Goal: Transaction & Acquisition: Purchase product/service

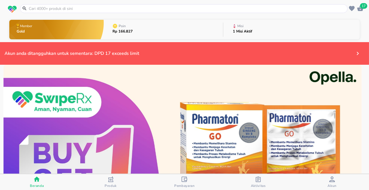
click at [240, 32] on p "1 Misi Aktif" at bounding box center [242, 32] width 19 height 4
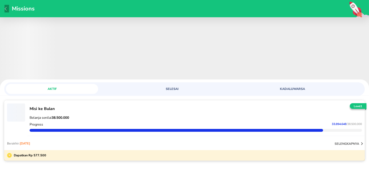
click at [5, 8] on icon "button" at bounding box center [7, 8] width 5 height 5
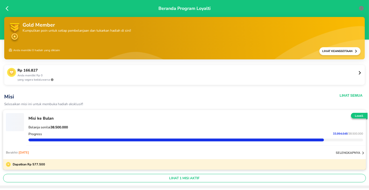
click at [9, 8] on icon at bounding box center [9, 9] width 6 height 6
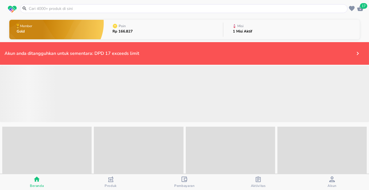
click at [220, 8] on input "text" at bounding box center [187, 9] width 318 height 6
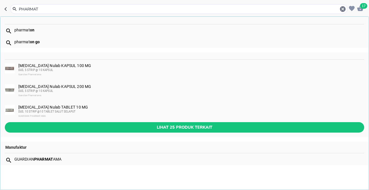
type input "PHARMAT"
click at [24, 30] on div "pharmat on" at bounding box center [189, 30] width 350 height 5
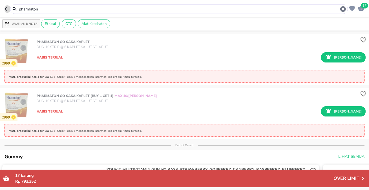
click at [6, 10] on icon "button" at bounding box center [7, 9] width 5 height 5
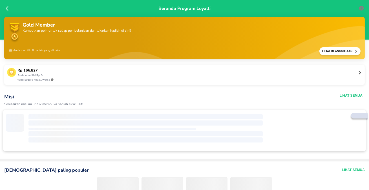
click at [3, 12] on div "Beranda Program Loyalti" at bounding box center [184, 19] width 369 height 39
click at [6, 9] on icon at bounding box center [9, 9] width 6 height 6
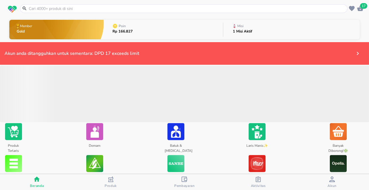
click at [27, 7] on icon at bounding box center [24, 8] width 7 height 5
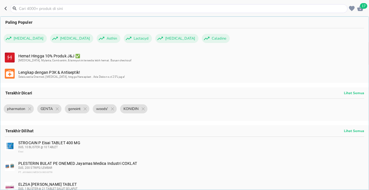
click at [27, 7] on input "text" at bounding box center [182, 9] width 328 height 6
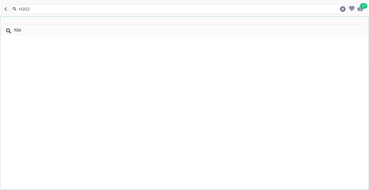
click at [34, 8] on input "H2O2" at bounding box center [178, 9] width 321 height 6
type input "HIDROGEN PEROXID"
click at [5, 9] on icon "button" at bounding box center [6, 9] width 2 height 4
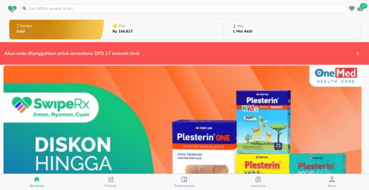
click at [47, 8] on input "text" at bounding box center [187, 9] width 318 height 6
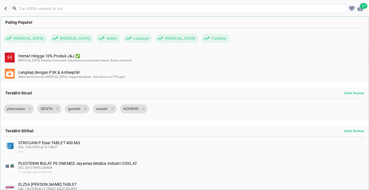
click at [5, 6] on icon "button" at bounding box center [7, 8] width 5 height 5
click at [5, 6] on header "17 Paling Populer [MEDICAL_DATA] [MEDICAL_DATA] Asthin Lactacyd [MEDICAL_DATA] …" at bounding box center [184, 8] width 369 height 17
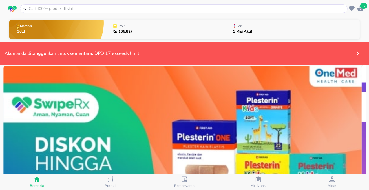
click at [35, 8] on input "text" at bounding box center [187, 9] width 318 height 6
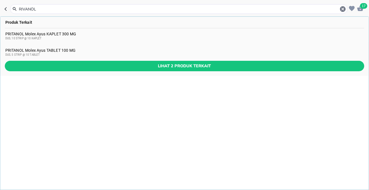
type input "RIVANOL"
click at [6, 9] on icon "button" at bounding box center [7, 9] width 5 height 5
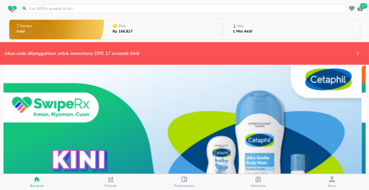
click at [246, 94] on img at bounding box center [182, 154] width 358 height 179
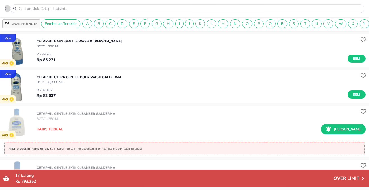
click at [6, 8] on icon "button" at bounding box center [7, 8] width 5 height 5
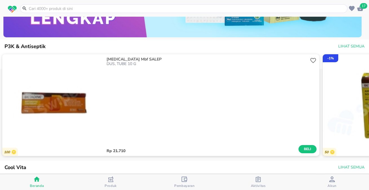
scroll to position [912, 0]
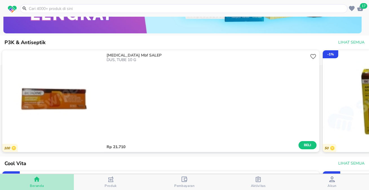
click at [22, 181] on span "Beranda" at bounding box center [37, 182] width 71 height 12
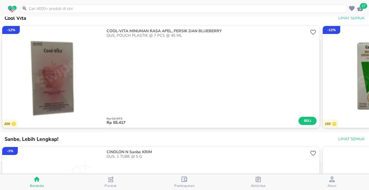
scroll to position [1066, 0]
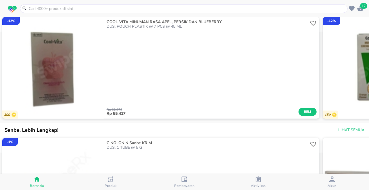
click at [40, 181] on div "Beranda" at bounding box center [37, 182] width 14 height 12
click at [107, 10] on input "text" at bounding box center [187, 9] width 318 height 6
drag, startPoint x: 107, startPoint y: 10, endPoint x: 93, endPoint y: 11, distance: 13.6
click at [107, 10] on input "text" at bounding box center [187, 9] width 318 height 6
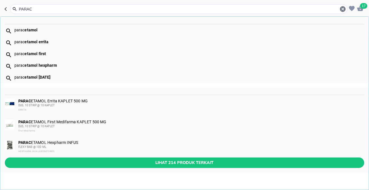
type input "PARAC"
click at [30, 32] on b "etamol" at bounding box center [31, 30] width 13 height 5
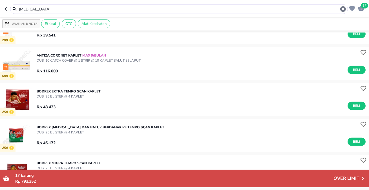
scroll to position [692, 0]
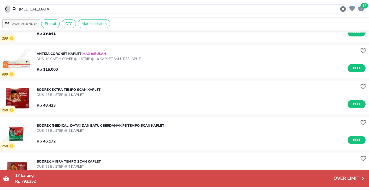
click at [6, 10] on icon "button" at bounding box center [6, 9] width 2 height 4
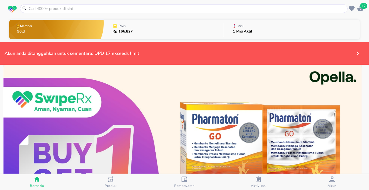
click at [37, 10] on input "text" at bounding box center [187, 9] width 318 height 6
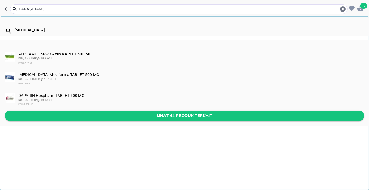
type input "PARASETAMOL"
click at [195, 113] on span "Lihat 44 produk terkait" at bounding box center [184, 115] width 351 height 7
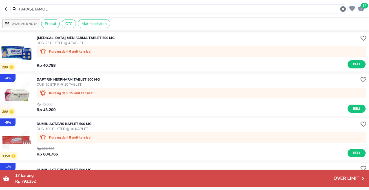
scroll to position [51, 0]
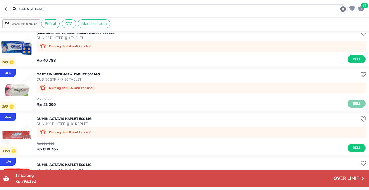
click at [348, 102] on button "Beli" at bounding box center [357, 103] width 18 height 8
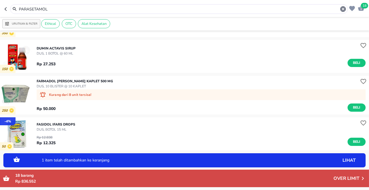
scroll to position [205, 0]
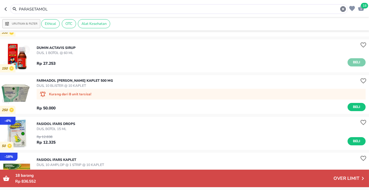
click at [355, 58] on button "Beli" at bounding box center [357, 62] width 18 height 8
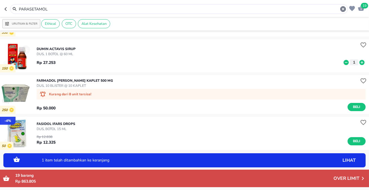
click at [361, 62] on icon at bounding box center [362, 62] width 5 height 5
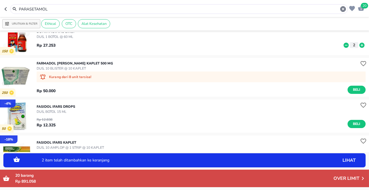
scroll to position [256, 0]
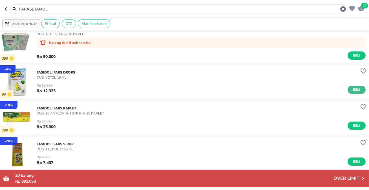
click at [352, 89] on span "Beli" at bounding box center [357, 90] width 10 height 6
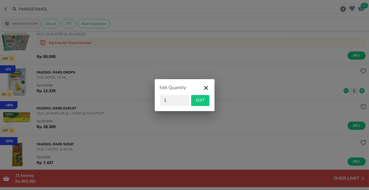
click at [359, 89] on div "Edit Quantity 1 EDIT" at bounding box center [184, 95] width 369 height 190
click at [203, 86] on icon "button" at bounding box center [206, 89] width 7 height 10
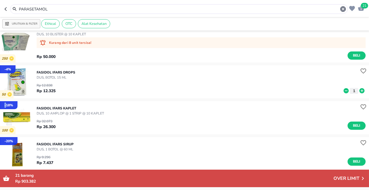
click at [203, 86] on div "Rp 12.838 Rp 12.325 1" at bounding box center [201, 87] width 329 height 14
click at [358, 90] on icon at bounding box center [361, 90] width 7 height 6
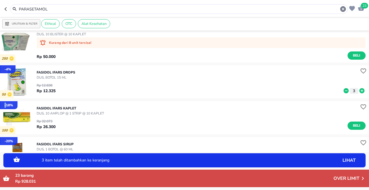
click at [343, 90] on icon at bounding box center [346, 90] width 7 height 6
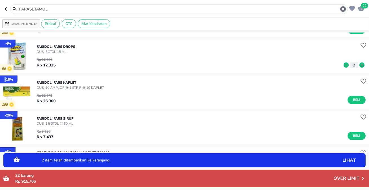
scroll to position [307, 0]
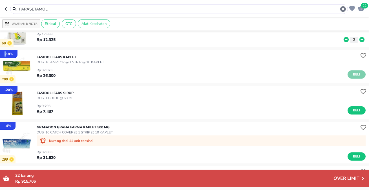
click at [352, 75] on span "Beli" at bounding box center [357, 74] width 10 height 6
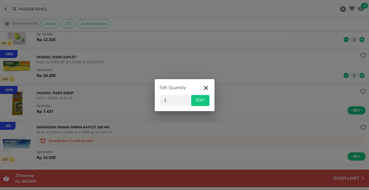
click at [208, 86] on icon "button" at bounding box center [206, 89] width 7 height 10
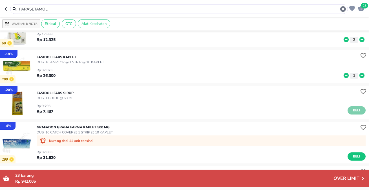
click at [352, 112] on span "Beli" at bounding box center [357, 110] width 10 height 6
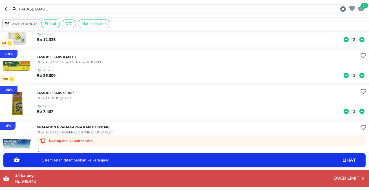
click at [360, 111] on icon at bounding box center [362, 111] width 5 height 5
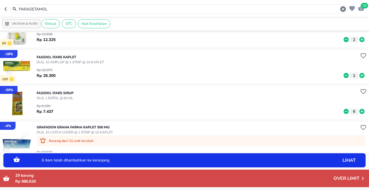
click at [344, 113] on icon at bounding box center [346, 111] width 5 height 5
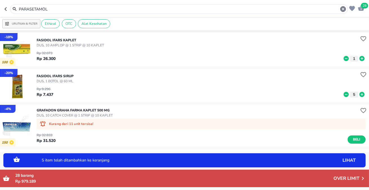
scroll to position [359, 0]
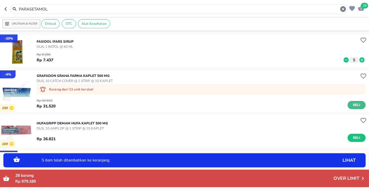
click at [355, 105] on span "Beli" at bounding box center [357, 105] width 10 height 6
click at [360, 105] on icon at bounding box center [362, 105] width 5 height 5
click at [344, 106] on icon at bounding box center [346, 105] width 5 height 5
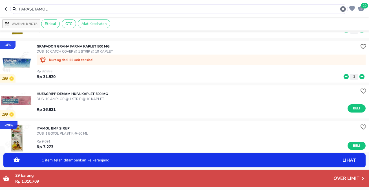
scroll to position [410, 0]
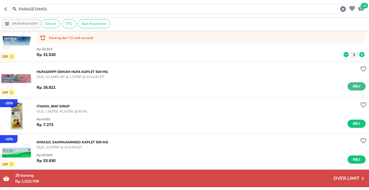
click at [353, 85] on span "Beli" at bounding box center [357, 86] width 10 height 6
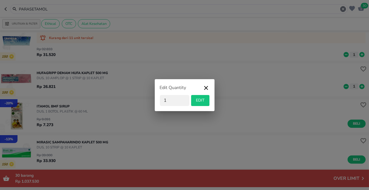
click at [208, 85] on icon "button" at bounding box center [206, 89] width 7 height 10
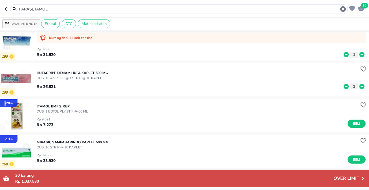
click at [208, 85] on div "Rp 26.821 1" at bounding box center [201, 84] width 329 height 9
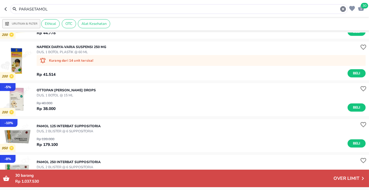
scroll to position [615, 0]
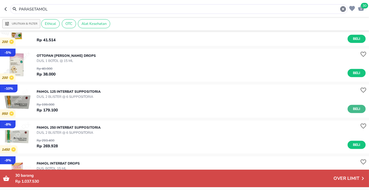
click at [348, 105] on button "Beli" at bounding box center [357, 109] width 18 height 8
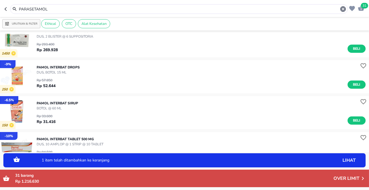
scroll to position [718, 0]
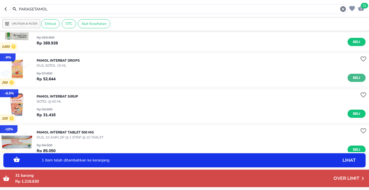
click at [358, 76] on button "Beli" at bounding box center [357, 78] width 18 height 8
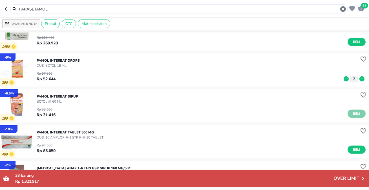
click at [355, 116] on span "Beli" at bounding box center [357, 114] width 10 height 6
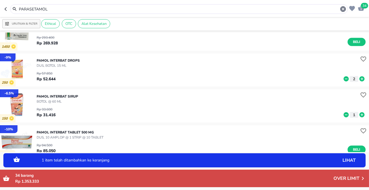
click at [360, 115] on icon at bounding box center [362, 114] width 5 height 5
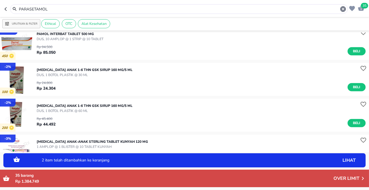
scroll to position [820, 0]
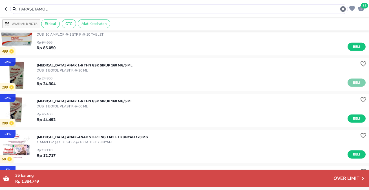
click at [358, 83] on button "Beli" at bounding box center [357, 82] width 18 height 8
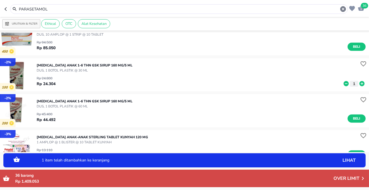
click at [360, 83] on icon at bounding box center [362, 83] width 5 height 5
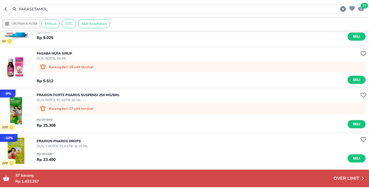
scroll to position [949, 0]
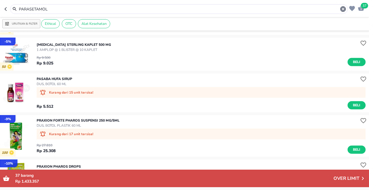
click at [14, 92] on img "button" at bounding box center [16, 92] width 33 height 33
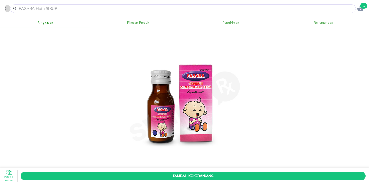
click at [7, 10] on icon "button" at bounding box center [7, 8] width 5 height 5
click at [7, 10] on icon "button" at bounding box center [7, 9] width 5 height 5
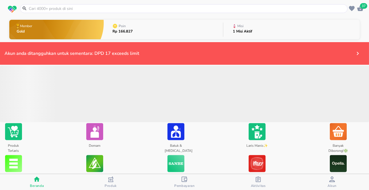
click at [100, 10] on input "text" at bounding box center [187, 9] width 318 height 6
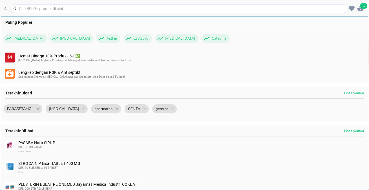
click at [46, 138] on div "PASABA Hufa SIRUP DUS, BOTOL 60 ML Graha Farma" at bounding box center [184, 147] width 369 height 21
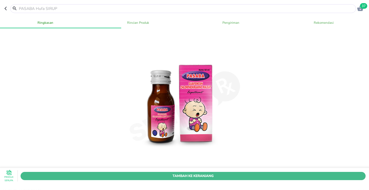
click at [292, 172] on span "Tambah Ke Keranjang" at bounding box center [193, 175] width 337 height 6
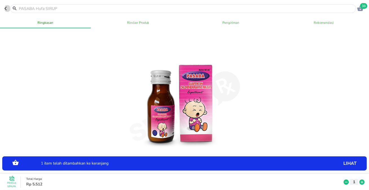
click at [5, 9] on icon "button" at bounding box center [7, 8] width 5 height 5
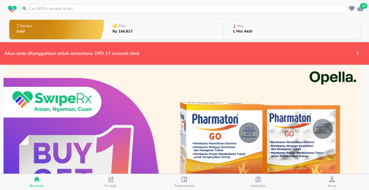
click at [42, 7] on input "text" at bounding box center [187, 9] width 318 height 6
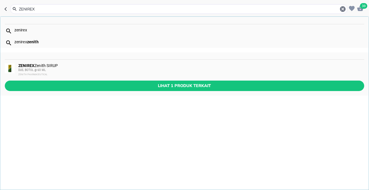
type input "ZENIREX"
click at [24, 65] on b "ZENIREX" at bounding box center [26, 65] width 16 height 5
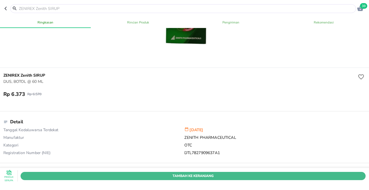
scroll to position [102, 0]
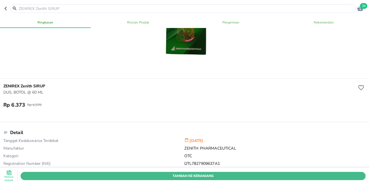
click at [214, 172] on span "Tambah Ke Keranjang" at bounding box center [193, 175] width 337 height 6
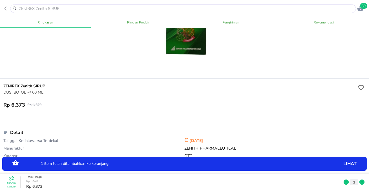
click at [360, 179] on icon at bounding box center [362, 181] width 5 height 5
click at [7, 9] on icon "button" at bounding box center [7, 8] width 5 height 5
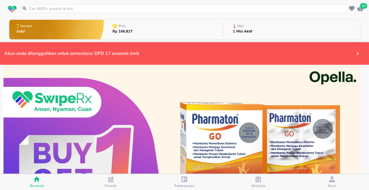
click at [54, 8] on input "text" at bounding box center [187, 9] width 318 height 6
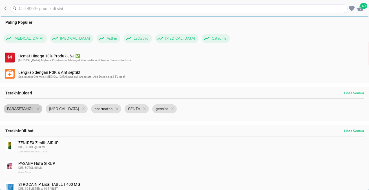
click at [28, 110] on span "PARASETAMOL" at bounding box center [20, 108] width 33 height 9
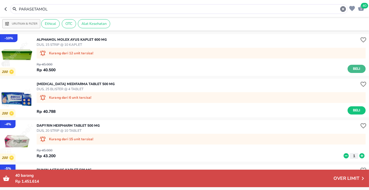
click at [352, 69] on span "Beli" at bounding box center [357, 69] width 10 height 6
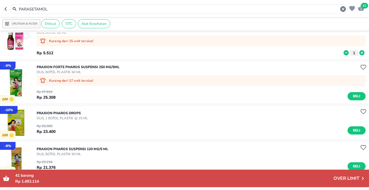
scroll to position [1026, 0]
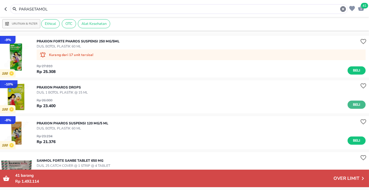
click at [353, 102] on span "Beli" at bounding box center [357, 105] width 10 height 6
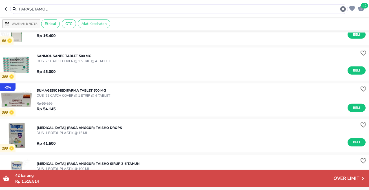
scroll to position [1256, 0]
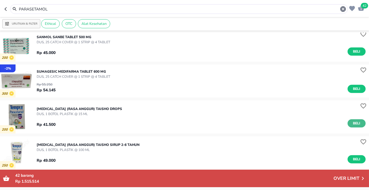
click at [358, 121] on button "Beli" at bounding box center [357, 123] width 18 height 8
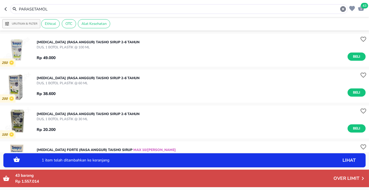
scroll to position [1359, 0]
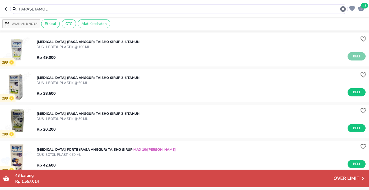
click at [358, 57] on button "Beli" at bounding box center [357, 56] width 18 height 8
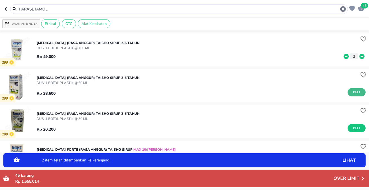
click at [358, 93] on span "Beli" at bounding box center [357, 92] width 10 height 6
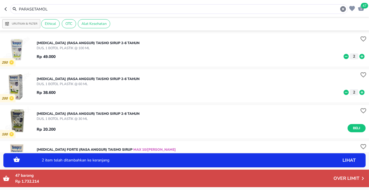
click at [343, 54] on icon at bounding box center [346, 56] width 7 height 6
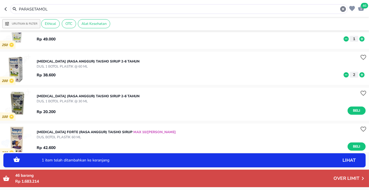
scroll to position [1410, 0]
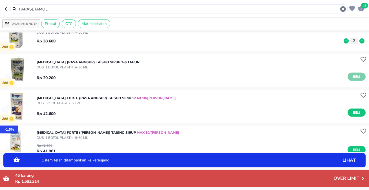
click at [361, 78] on button "Beli" at bounding box center [357, 76] width 18 height 8
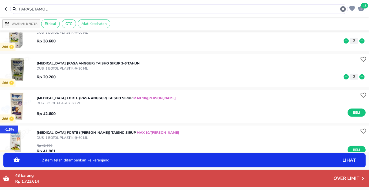
scroll to position [1436, 0]
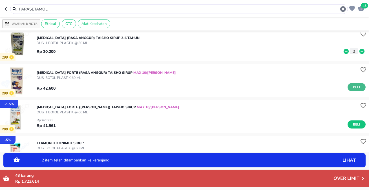
click at [355, 85] on span "Beli" at bounding box center [357, 87] width 10 height 6
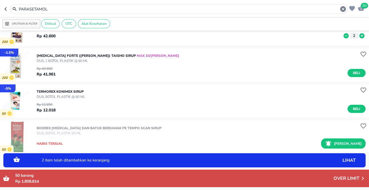
scroll to position [1513, 0]
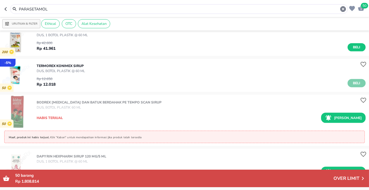
click at [357, 86] on button "Beli" at bounding box center [357, 83] width 18 height 8
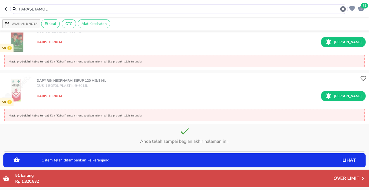
scroll to position [1612, 0]
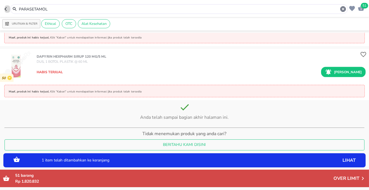
click at [9, 8] on icon "button" at bounding box center [7, 9] width 5 height 5
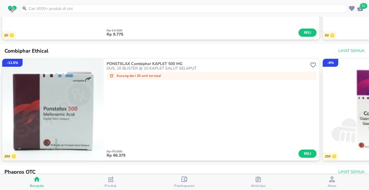
scroll to position [553, 0]
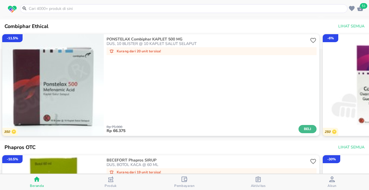
click at [303, 131] on span "Beli" at bounding box center [308, 129] width 10 height 6
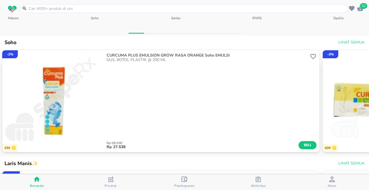
scroll to position [296, 0]
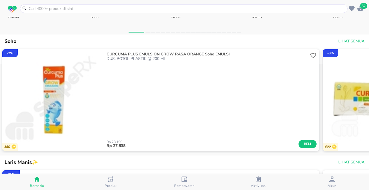
click at [346, 38] on span "Lihat Semua" at bounding box center [351, 41] width 26 height 7
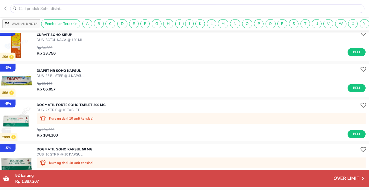
scroll to position [1133, 0]
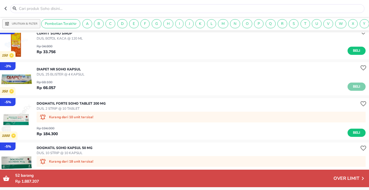
click at [348, 87] on button "Beli" at bounding box center [357, 86] width 18 height 8
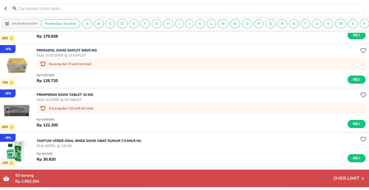
scroll to position [2430, 0]
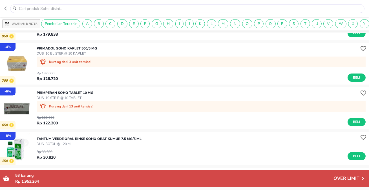
click at [19, 67] on img "button" at bounding box center [16, 63] width 33 height 33
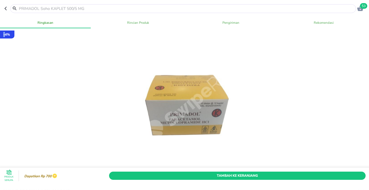
click at [6, 9] on icon "button" at bounding box center [6, 9] width 2 height 4
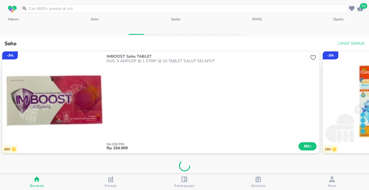
scroll to position [298, 0]
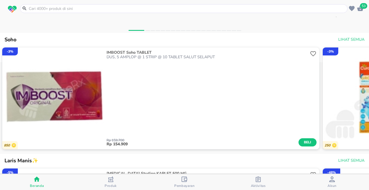
click at [356, 37] on span "Lihat Semua" at bounding box center [351, 39] width 26 height 7
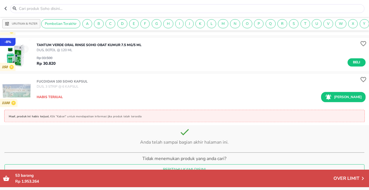
scroll to position [2531, 0]
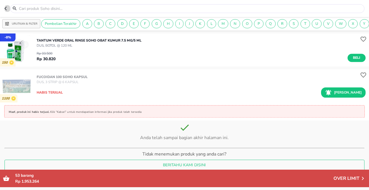
click at [6, 8] on icon "button" at bounding box center [7, 8] width 5 height 5
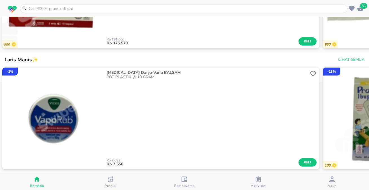
scroll to position [413, 0]
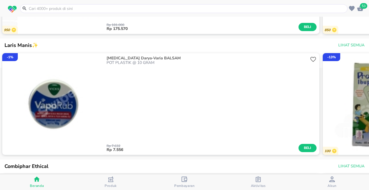
click at [347, 45] on span "Lihat Semua" at bounding box center [351, 45] width 26 height 7
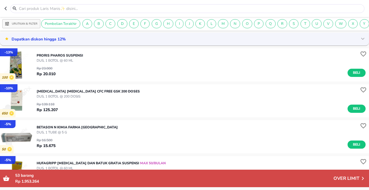
scroll to position [384, 0]
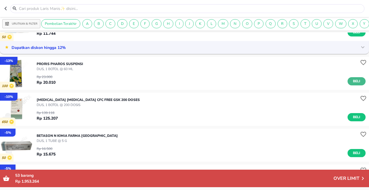
click at [352, 83] on span "Beli" at bounding box center [357, 81] width 10 height 6
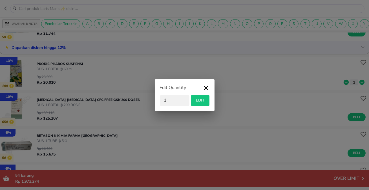
click at [204, 85] on icon "button" at bounding box center [206, 89] width 7 height 10
click at [204, 85] on div "Rp 23.000 Rp 20.010 1" at bounding box center [201, 78] width 329 height 14
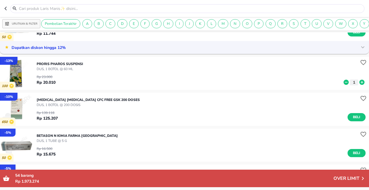
click at [354, 115] on div "Rp 139.118 Rp 125.207 Beli" at bounding box center [201, 114] width 329 height 14
click at [354, 118] on span "Beli" at bounding box center [357, 117] width 10 height 6
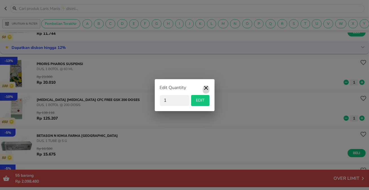
click at [208, 86] on icon "button" at bounding box center [206, 88] width 4 height 4
click at [208, 85] on div "Rp 23.000 Rp 20.010 1" at bounding box center [201, 78] width 329 height 14
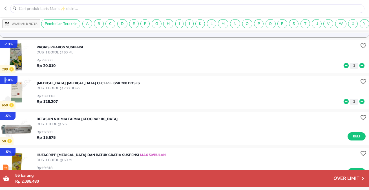
scroll to position [436, 0]
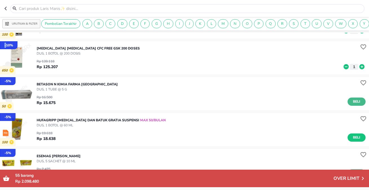
click at [353, 104] on span "Beli" at bounding box center [357, 101] width 10 height 6
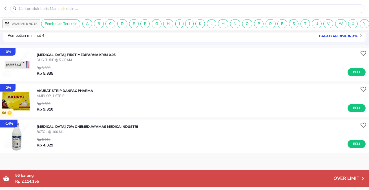
scroll to position [795, 0]
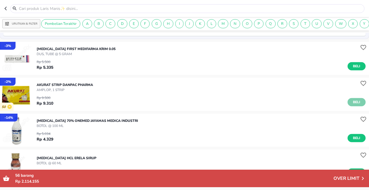
click at [348, 103] on button "Beli" at bounding box center [357, 102] width 18 height 8
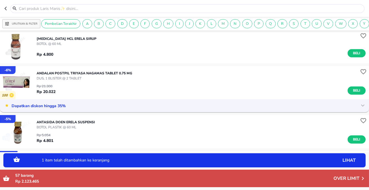
scroll to position [923, 0]
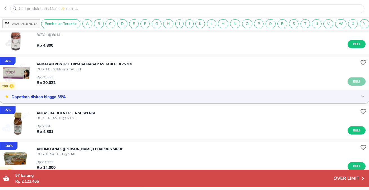
click at [356, 83] on span "Beli" at bounding box center [357, 81] width 10 height 6
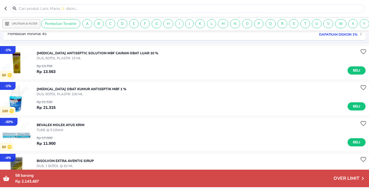
scroll to position [1295, 0]
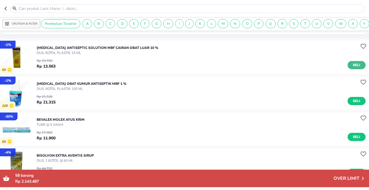
click at [352, 67] on span "Beli" at bounding box center [357, 65] width 10 height 6
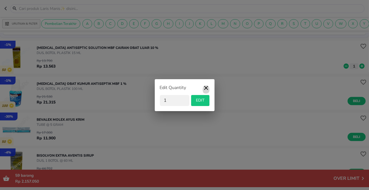
click at [206, 85] on icon "button" at bounding box center [206, 89] width 7 height 10
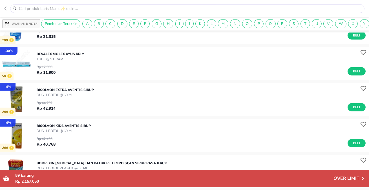
scroll to position [1372, 0]
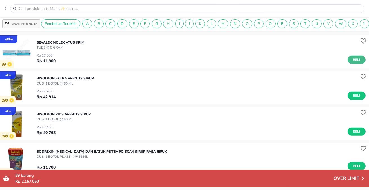
click at [352, 63] on span "Beli" at bounding box center [357, 60] width 10 height 6
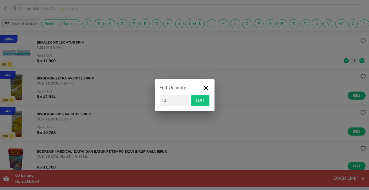
click at [208, 87] on icon "button" at bounding box center [206, 89] width 7 height 10
click at [208, 87] on div "[MEDICAL_DATA] EXTRA Aventis SIRUP DUS, 1 BOTOL @ 60 ML Rp 44.702 Rp 42.914 Beli" at bounding box center [203, 88] width 333 height 30
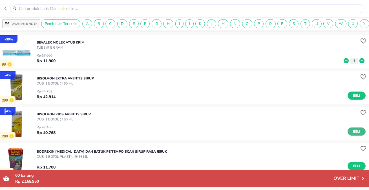
click at [354, 134] on span "Beli" at bounding box center [357, 131] width 10 height 6
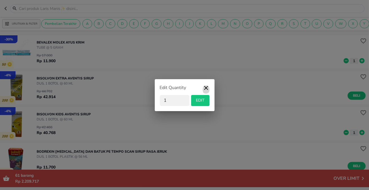
click at [205, 87] on icon "button" at bounding box center [206, 89] width 7 height 10
click at [205, 87] on div "[MEDICAL_DATA] EXTRA Aventis SIRUP DUS, 1 BOTOL @ 60 ML Rp 44.702 Rp 42.914 Beli" at bounding box center [203, 88] width 333 height 30
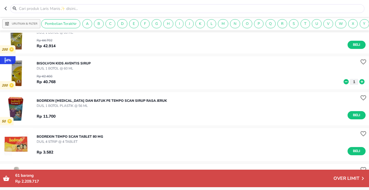
scroll to position [1449, 0]
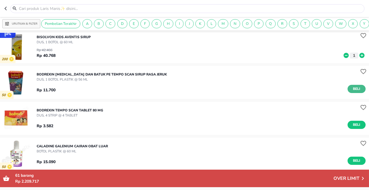
click at [352, 92] on span "Beli" at bounding box center [357, 89] width 10 height 6
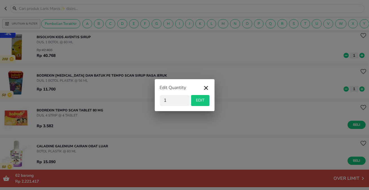
click at [207, 88] on icon "button" at bounding box center [206, 89] width 7 height 10
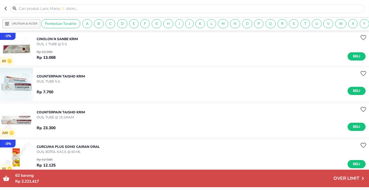
scroll to position [1782, 0]
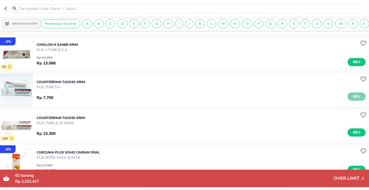
click at [352, 99] on span "Beli" at bounding box center [357, 96] width 10 height 6
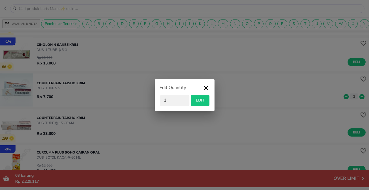
click at [209, 85] on icon "button" at bounding box center [206, 89] width 7 height 10
click at [209, 85] on div "COUNTERPAIN Taisho KRIM DUS, TUBE 5 g Rp 7.700 1" at bounding box center [203, 90] width 333 height 25
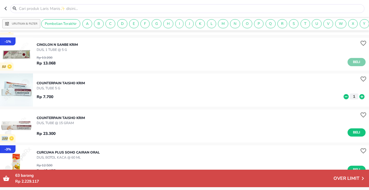
click at [352, 64] on span "Beli" at bounding box center [357, 62] width 10 height 6
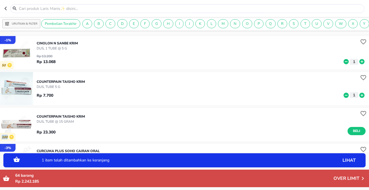
scroll to position [1808, 0]
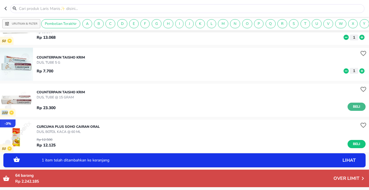
click at [352, 109] on span "Beli" at bounding box center [357, 107] width 10 height 6
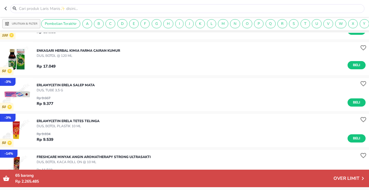
scroll to position [2115, 0]
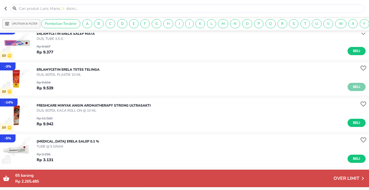
click at [352, 90] on span "Beli" at bounding box center [357, 87] width 10 height 6
click at [357, 124] on span "Beli" at bounding box center [357, 123] width 10 height 6
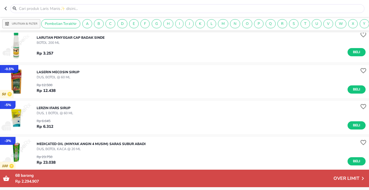
scroll to position [2756, 0]
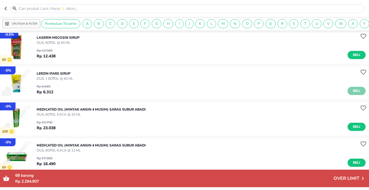
click at [357, 94] on span "Beli" at bounding box center [357, 91] width 10 height 6
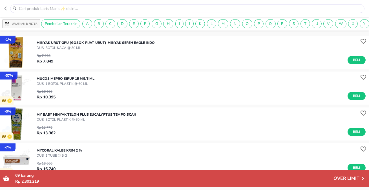
scroll to position [3141, 0]
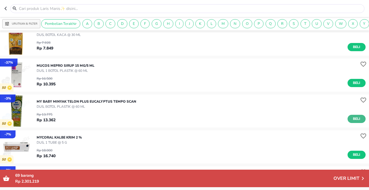
click at [355, 122] on span "Beli" at bounding box center [357, 119] width 10 height 6
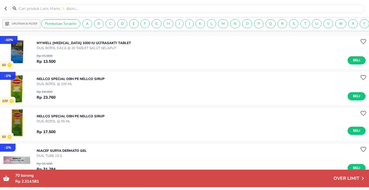
scroll to position [3269, 0]
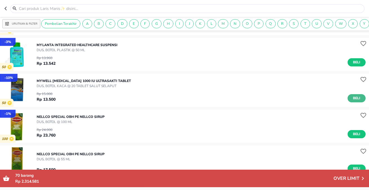
click at [348, 100] on button "Beli" at bounding box center [357, 98] width 18 height 8
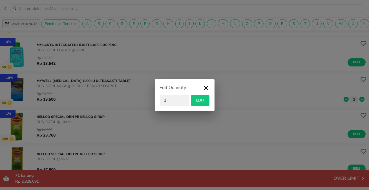
click at [206, 87] on icon "button" at bounding box center [206, 89] width 7 height 10
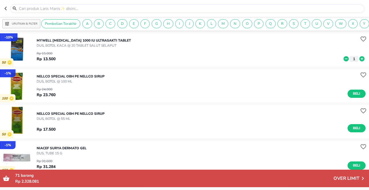
scroll to position [3320, 0]
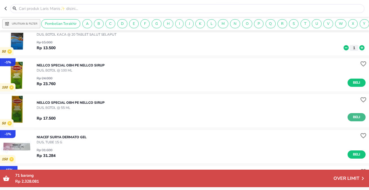
click at [358, 120] on button "Beli" at bounding box center [357, 117] width 18 height 8
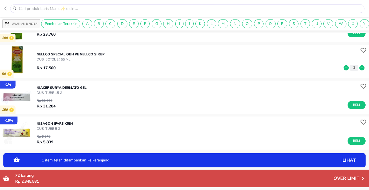
scroll to position [3372, 0]
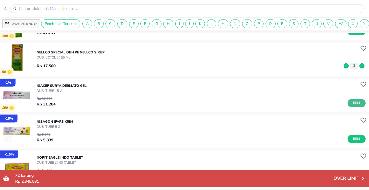
click at [352, 106] on span "Beli" at bounding box center [357, 103] width 10 height 6
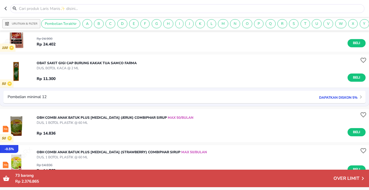
scroll to position [3526, 0]
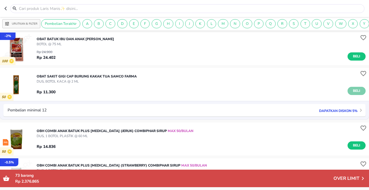
click at [354, 94] on span "Beli" at bounding box center [357, 91] width 10 height 6
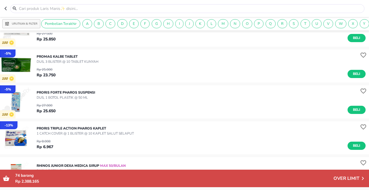
scroll to position [4141, 0]
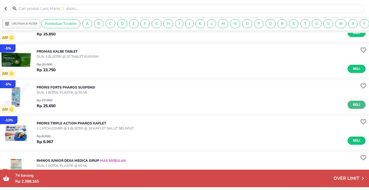
click at [352, 107] on span "Beli" at bounding box center [357, 105] width 10 height 6
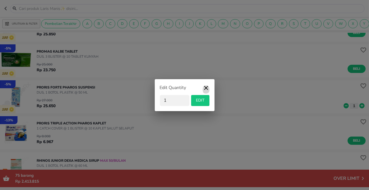
click at [207, 88] on icon "button" at bounding box center [206, 89] width 7 height 10
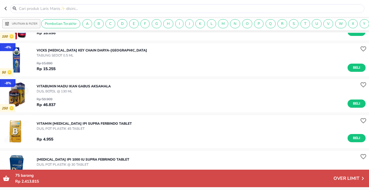
scroll to position [4934, 0]
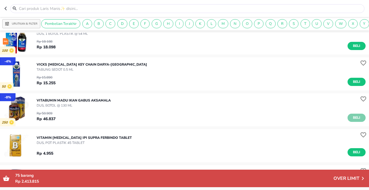
click at [355, 120] on span "Beli" at bounding box center [357, 118] width 10 height 6
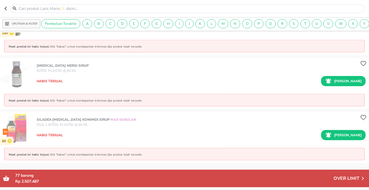
scroll to position [5473, 0]
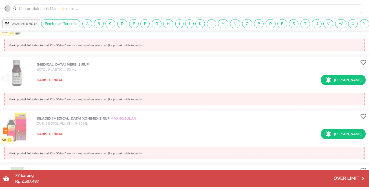
click at [6, 10] on icon "button" at bounding box center [6, 9] width 2 height 4
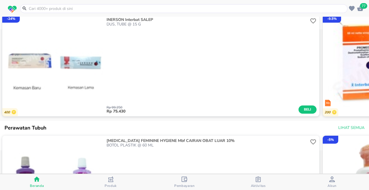
scroll to position [1804, 0]
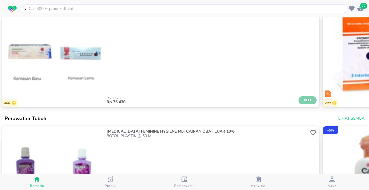
click at [305, 103] on span "Beli" at bounding box center [308, 100] width 10 height 6
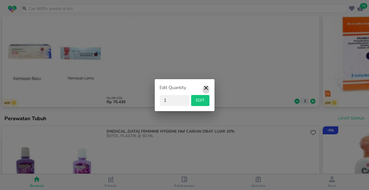
click at [203, 85] on icon "button" at bounding box center [206, 89] width 7 height 10
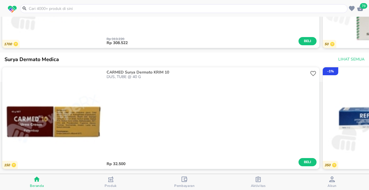
scroll to position [4992, 0]
click at [304, 160] on span "Beli" at bounding box center [308, 162] width 10 height 6
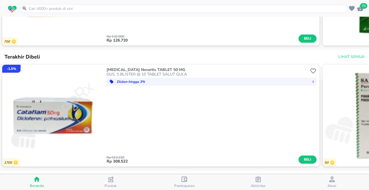
scroll to position [4761, 0]
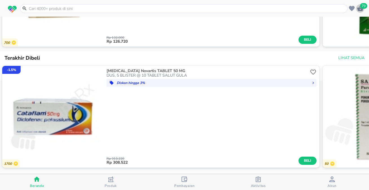
click at [362, 12] on div "79" at bounding box center [360, 8] width 8 height 8
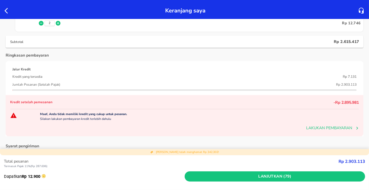
scroll to position [2538, 0]
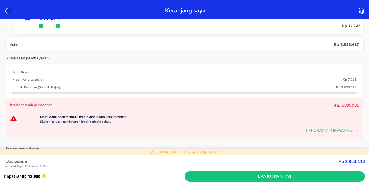
click at [6, 10] on icon "button" at bounding box center [8, 10] width 7 height 7
